Goal: Task Accomplishment & Management: Use online tool/utility

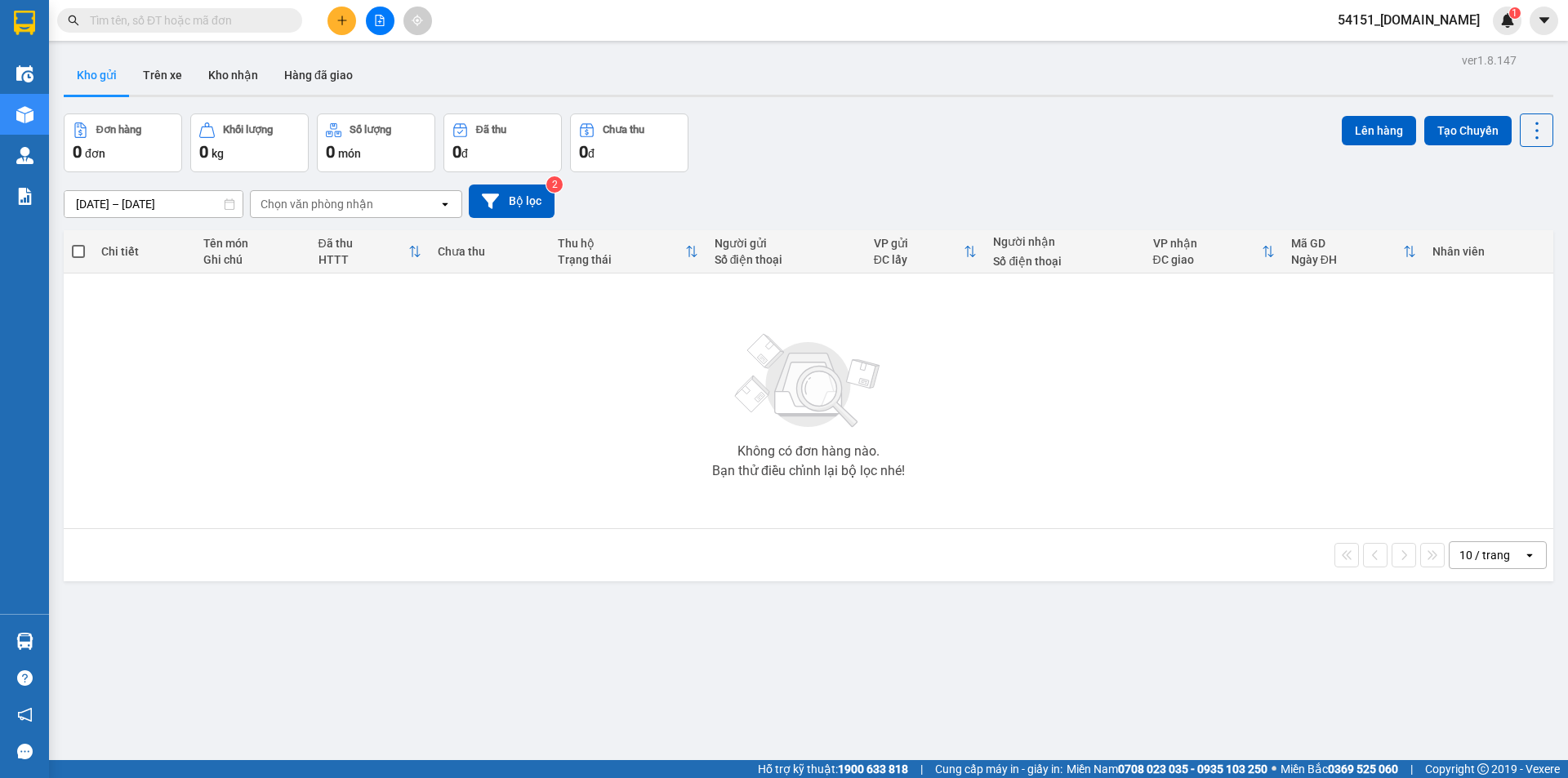
click at [1415, 18] on span "54151_[DOMAIN_NAME]" at bounding box center [1408, 19] width 168 height 20
click at [391, 212] on div "Chọn văn phòng nhận" at bounding box center [345, 204] width 188 height 26
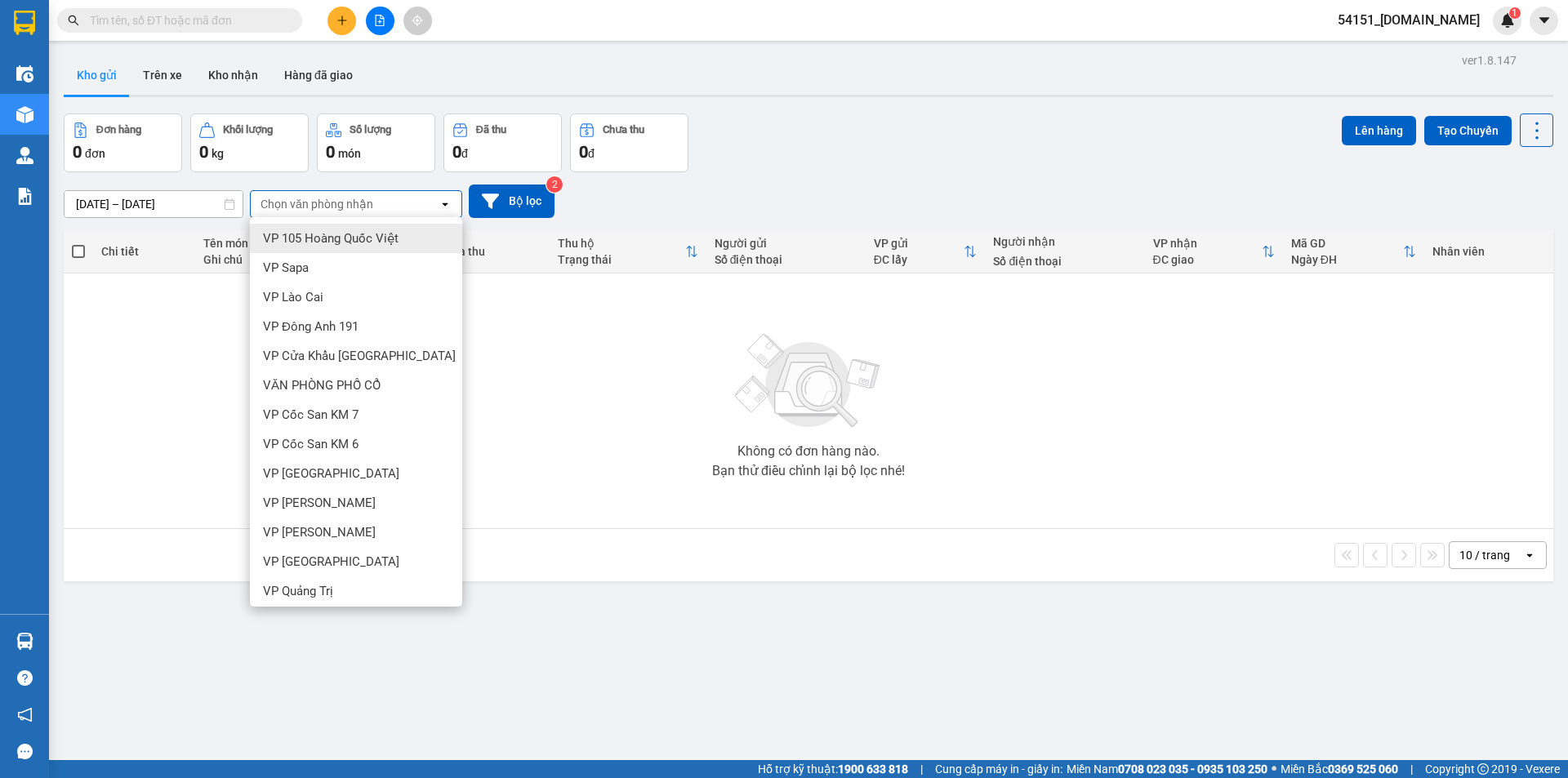
click at [368, 230] on span "VP 105 Hoàng Quốc Việt" at bounding box center [331, 238] width 136 height 17
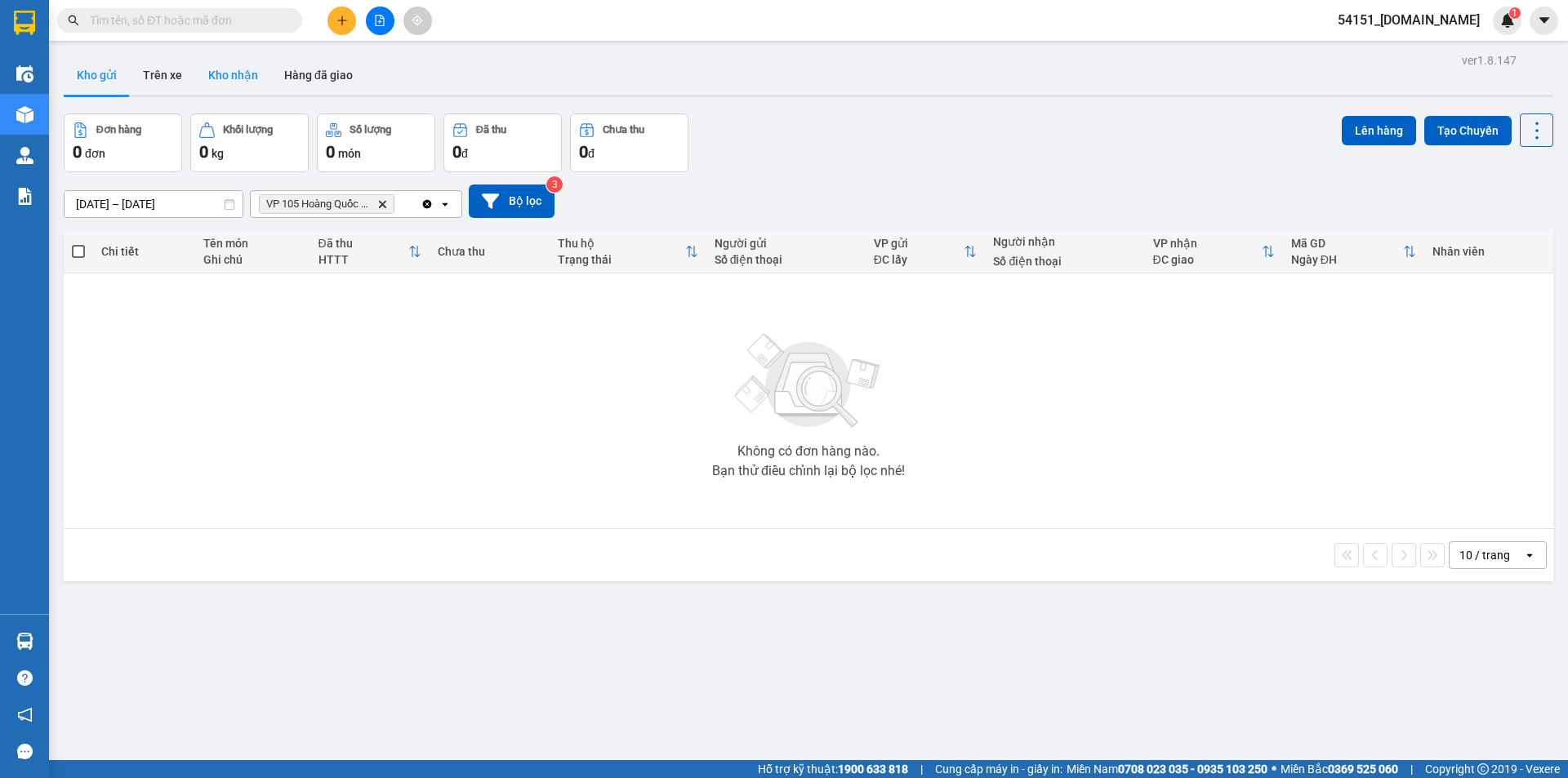
drag, startPoint x: 229, startPoint y: 77, endPoint x: 237, endPoint y: 76, distance: 8.1
click at [229, 77] on button "Kho nhận" at bounding box center [234, 75] width 76 height 39
click at [306, 72] on button "Hàng đã giao" at bounding box center [319, 75] width 95 height 39
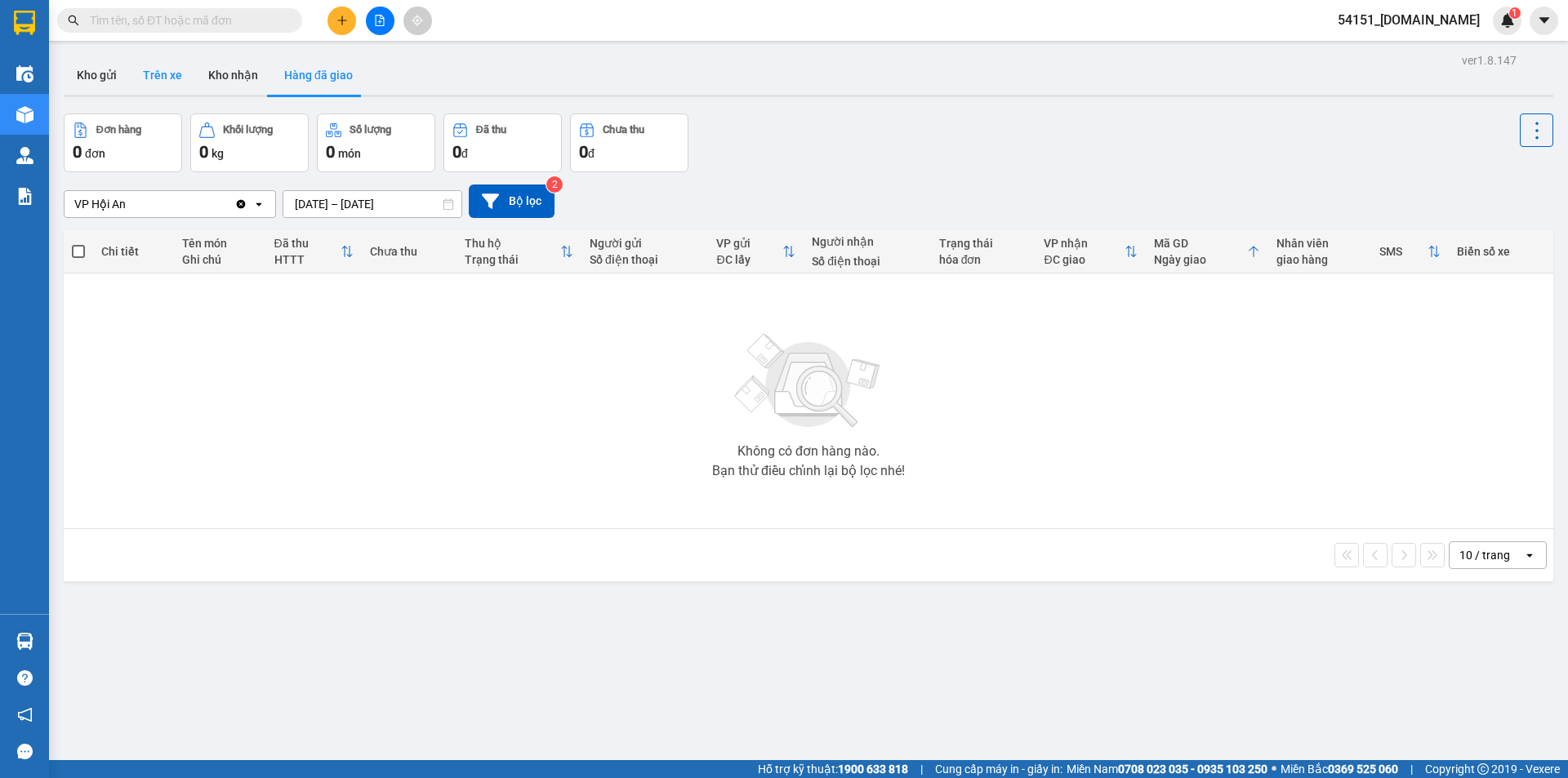
click at [180, 86] on button "Trên xe" at bounding box center [162, 75] width 65 height 39
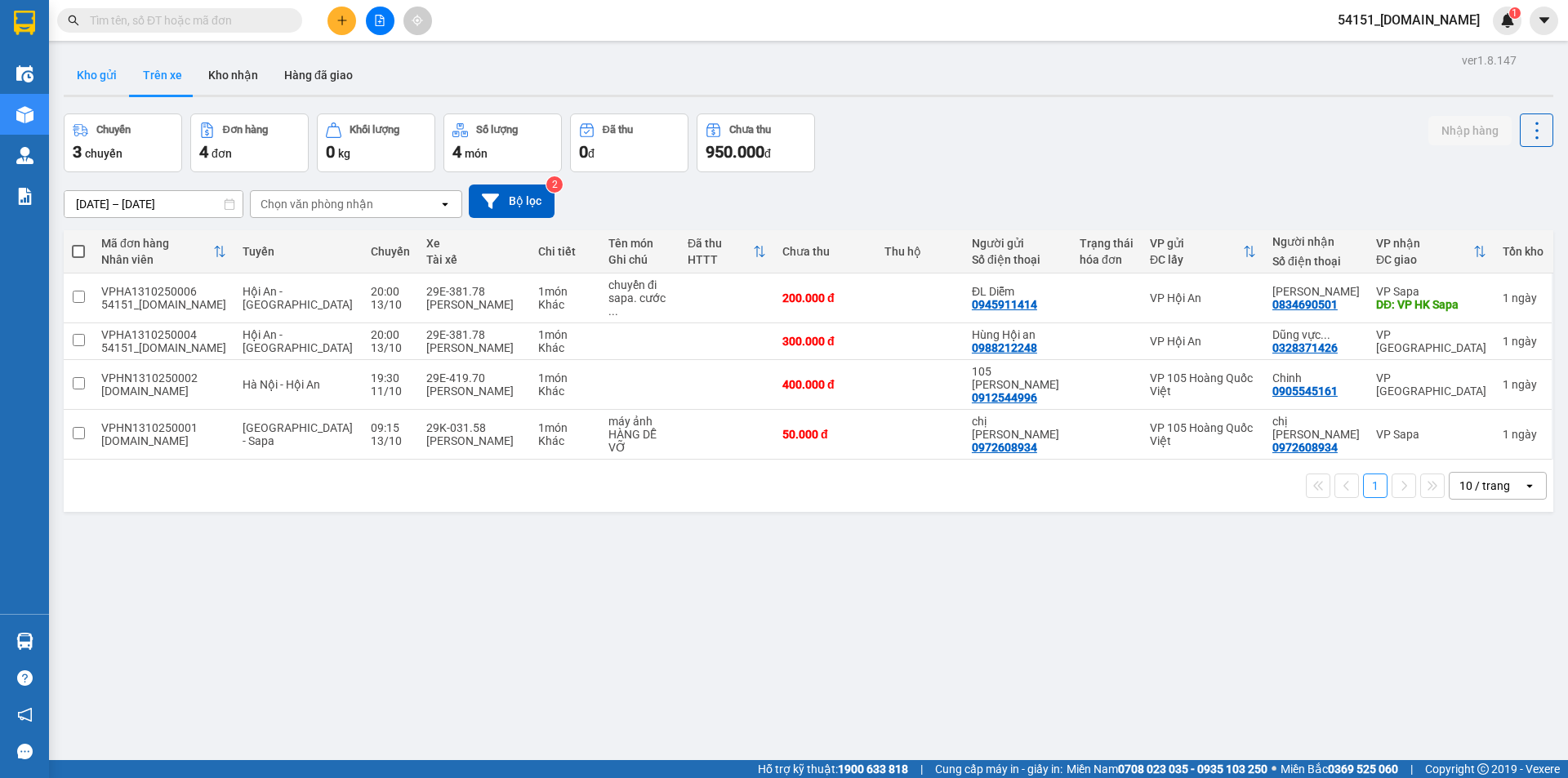
click at [102, 80] on button "Kho gửi" at bounding box center [96, 75] width 66 height 39
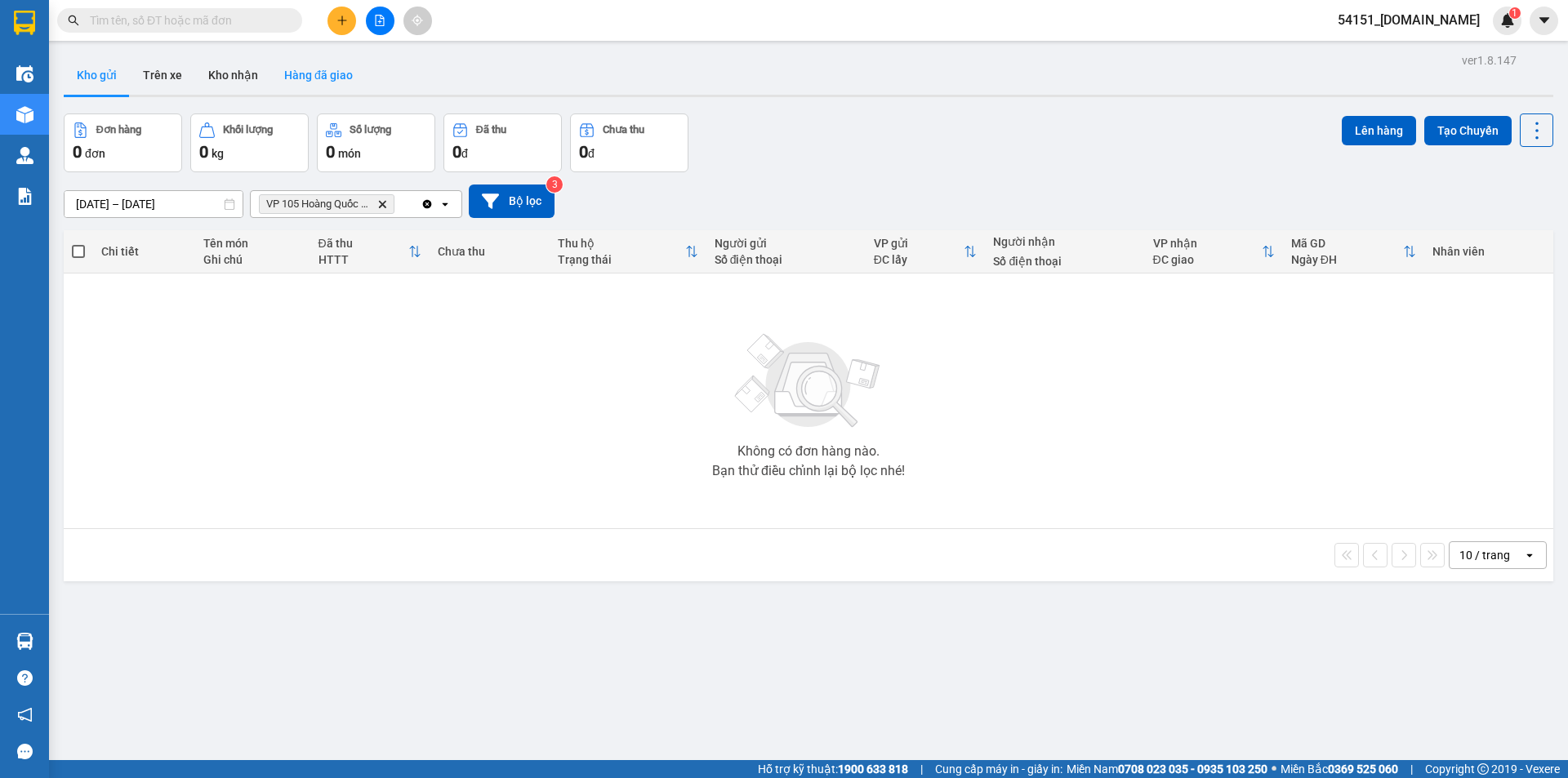
click at [317, 74] on button "Hàng đã giao" at bounding box center [319, 75] width 95 height 39
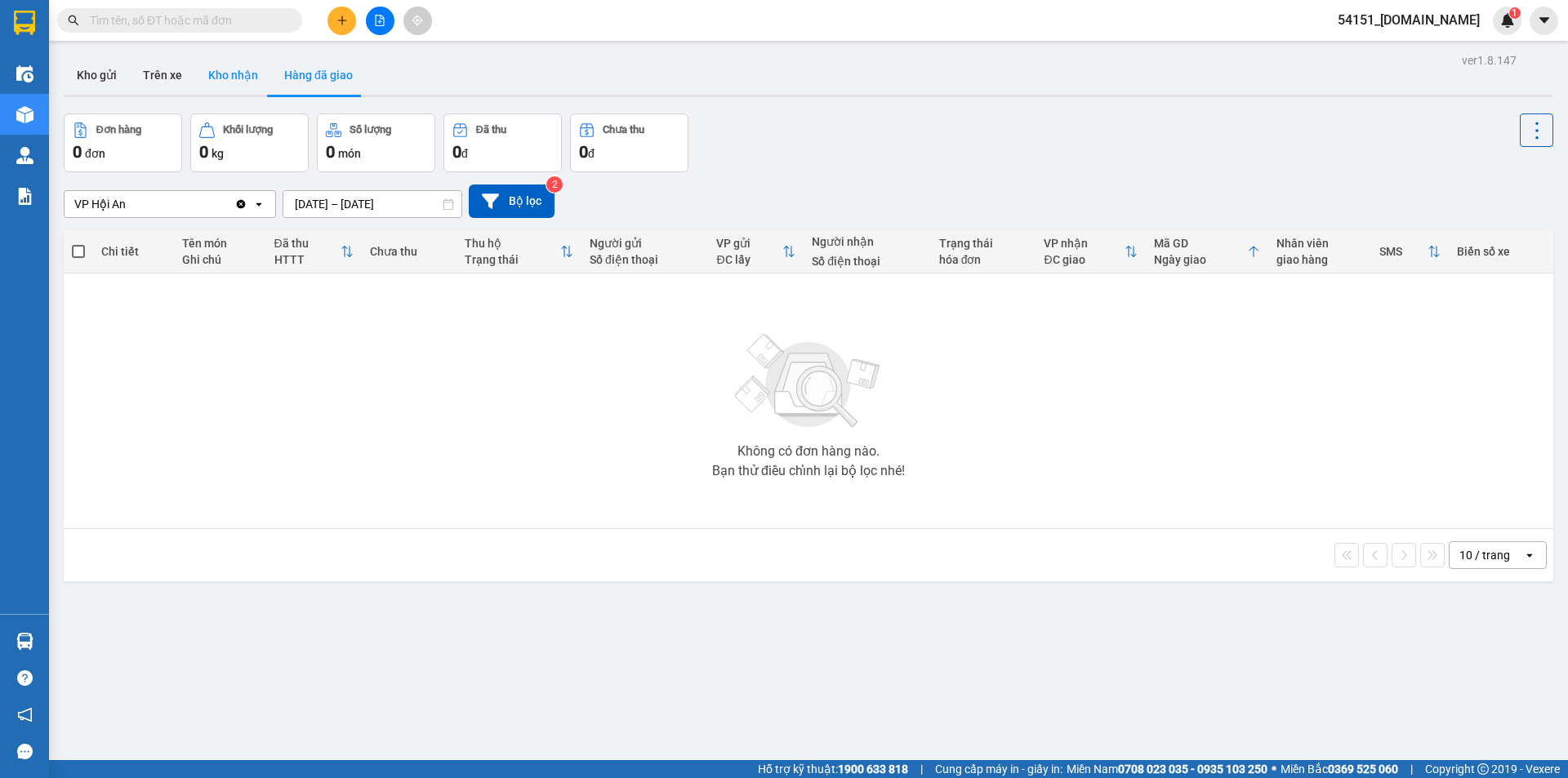
click at [251, 75] on button "Kho nhận" at bounding box center [234, 75] width 76 height 39
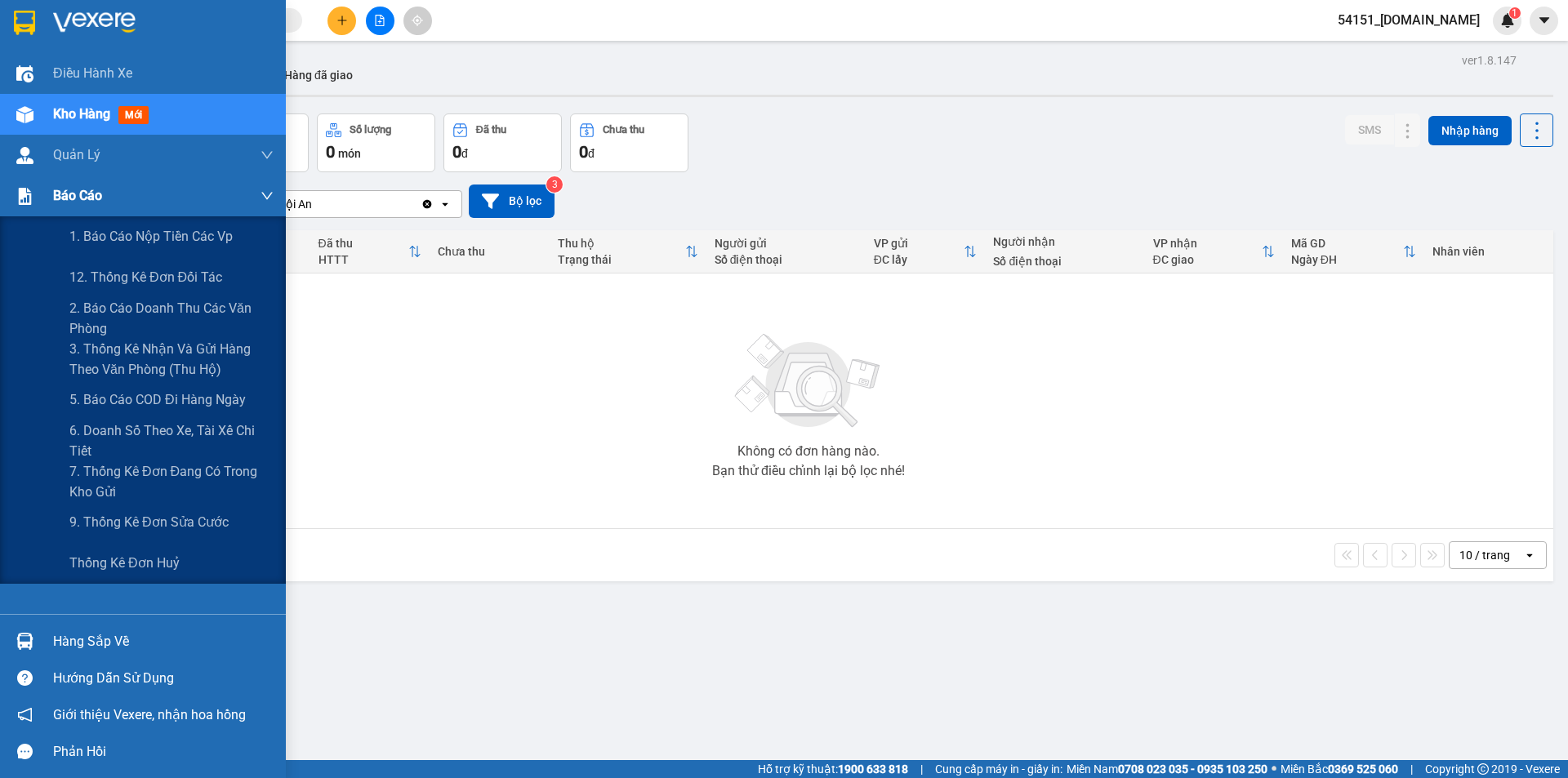
click at [71, 193] on span "Báo cáo" at bounding box center [78, 195] width 49 height 20
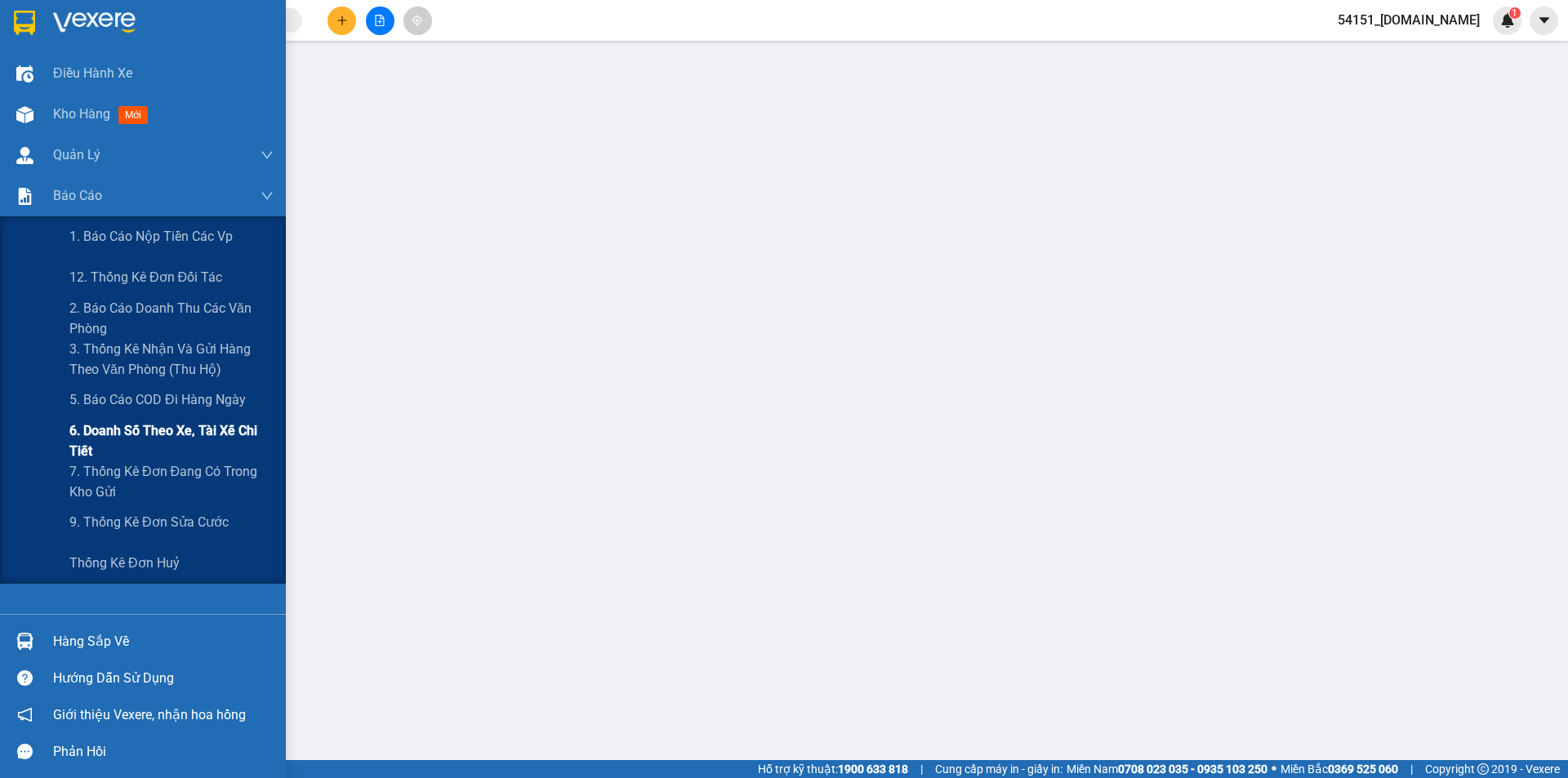
click at [100, 435] on span "6. Doanh số theo xe, tài xế chi tiết" at bounding box center [172, 441] width 204 height 41
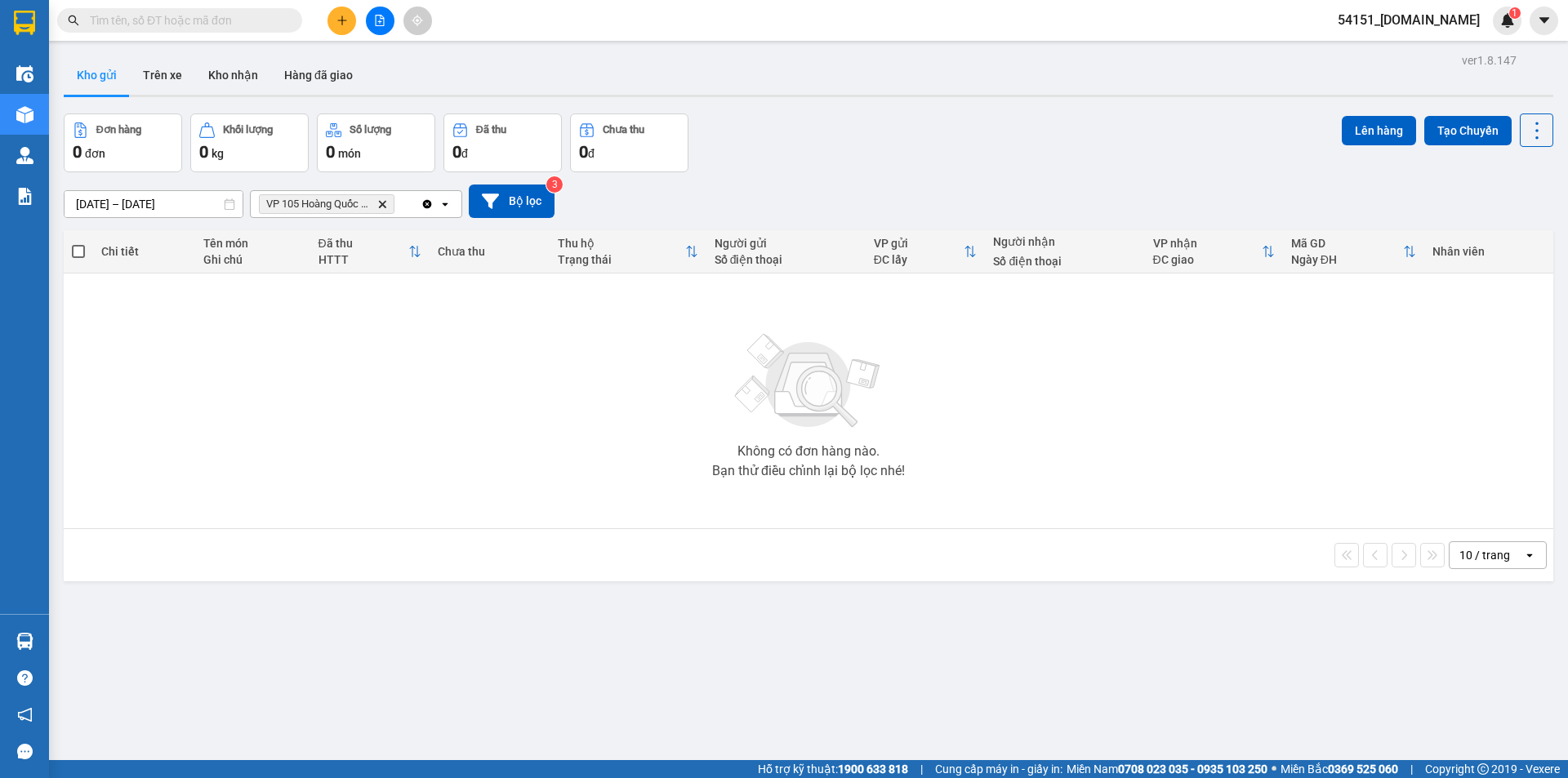
click at [1471, 18] on span "54151_[DOMAIN_NAME]" at bounding box center [1408, 19] width 168 height 20
click at [1423, 44] on span "Đăng xuất" at bounding box center [1425, 50] width 116 height 18
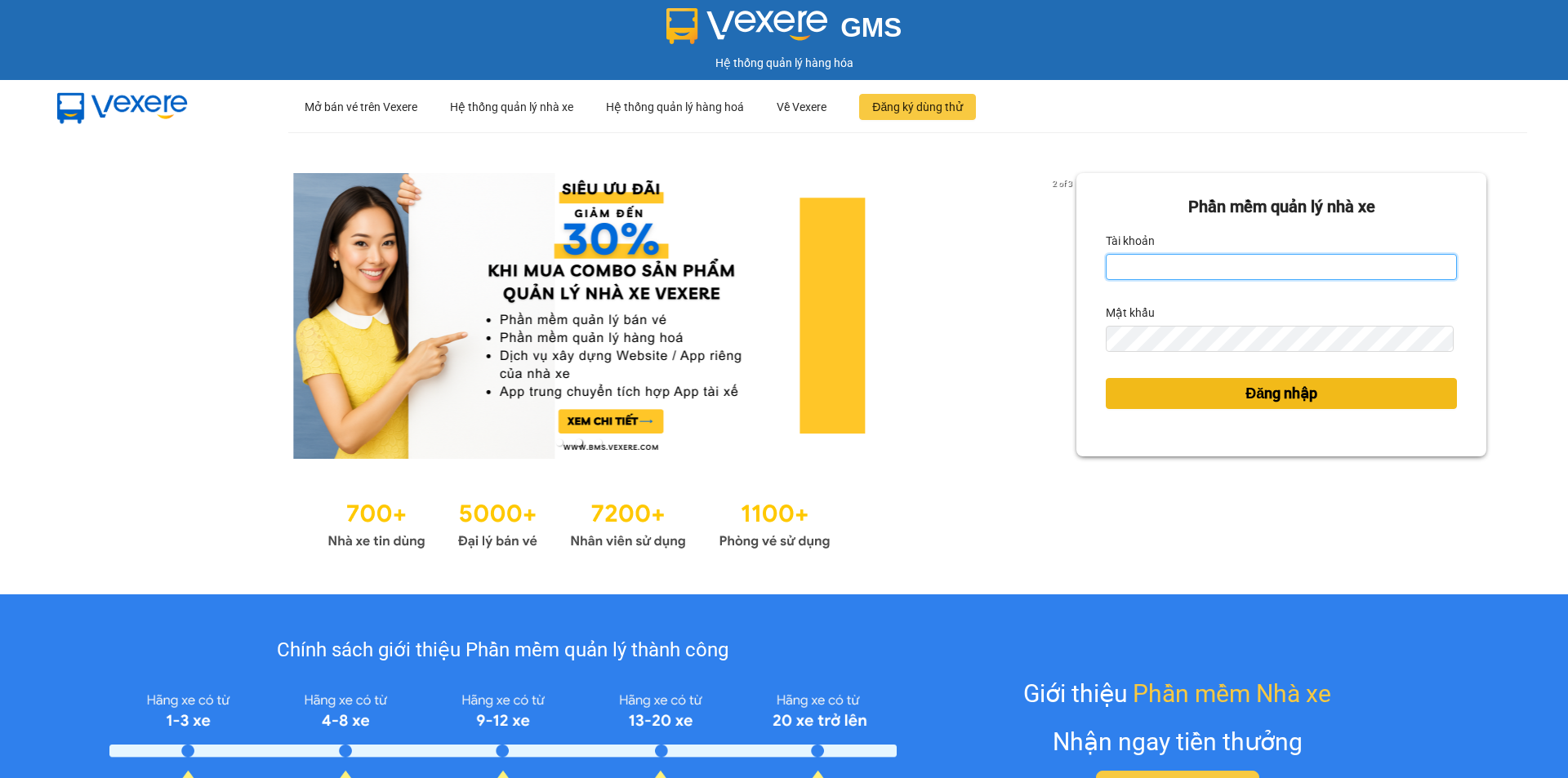
type input "[DOMAIN_NAME]"
click at [1255, 391] on span "Đăng nhập" at bounding box center [1282, 394] width 72 height 23
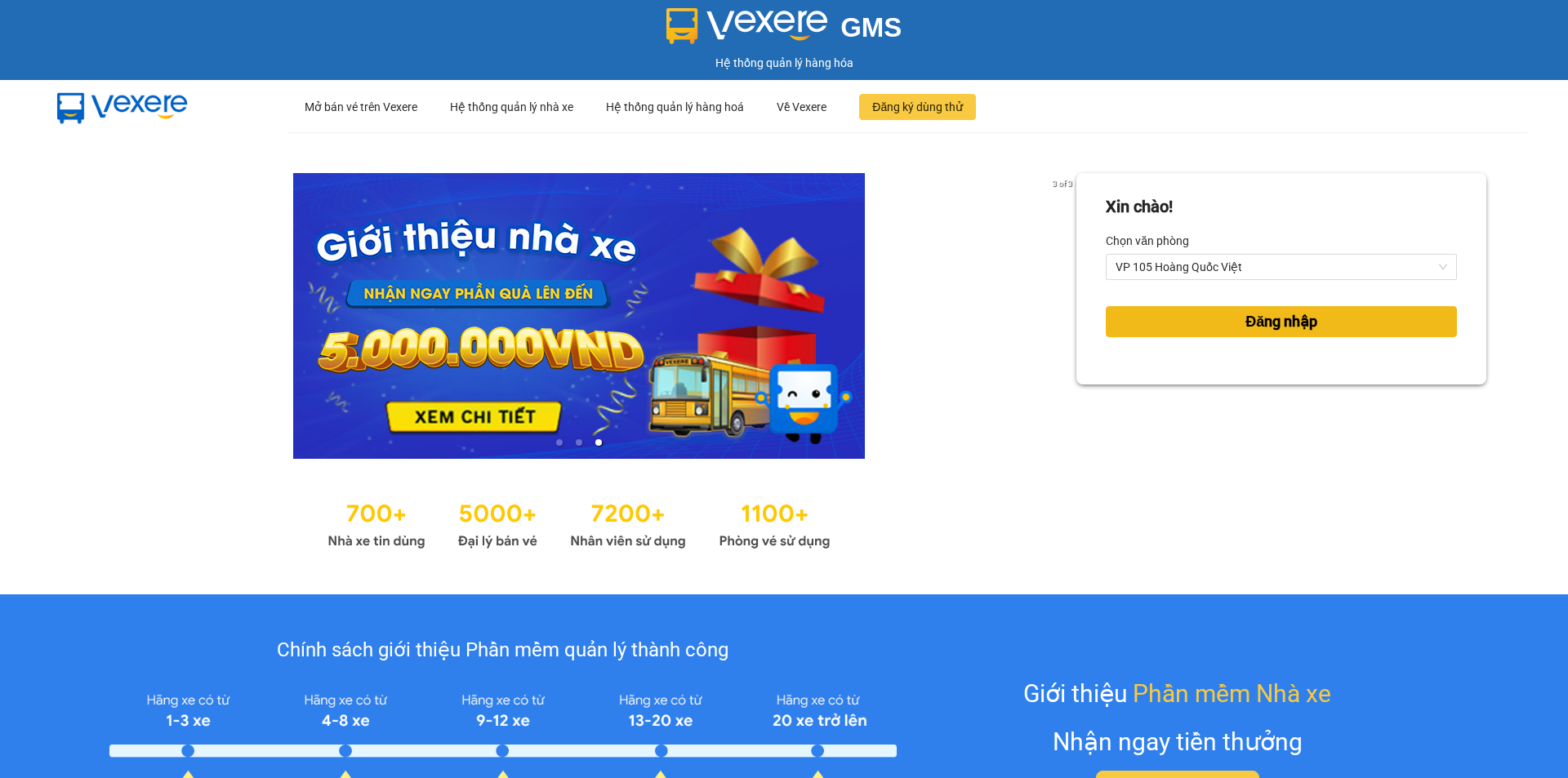
click at [1261, 318] on span "Đăng nhập" at bounding box center [1282, 322] width 72 height 23
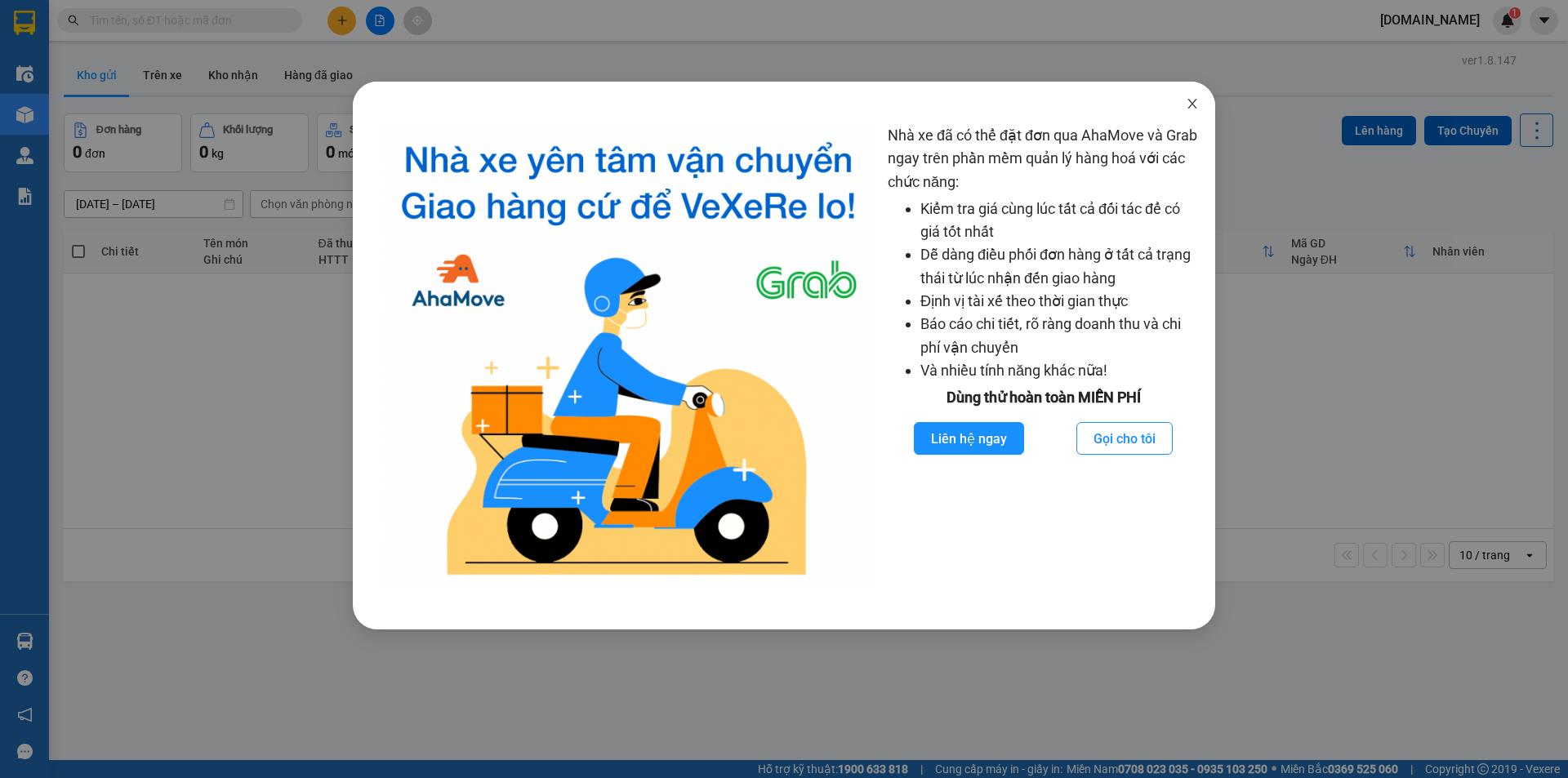
click at [1204, 103] on span "Close" at bounding box center [1193, 105] width 46 height 46
